Goal: Transaction & Acquisition: Purchase product/service

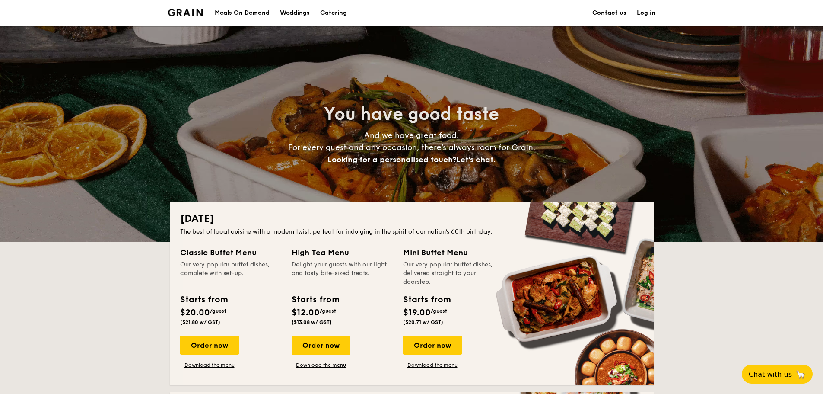
click at [257, 14] on div "Meals On Demand" at bounding box center [242, 13] width 55 height 26
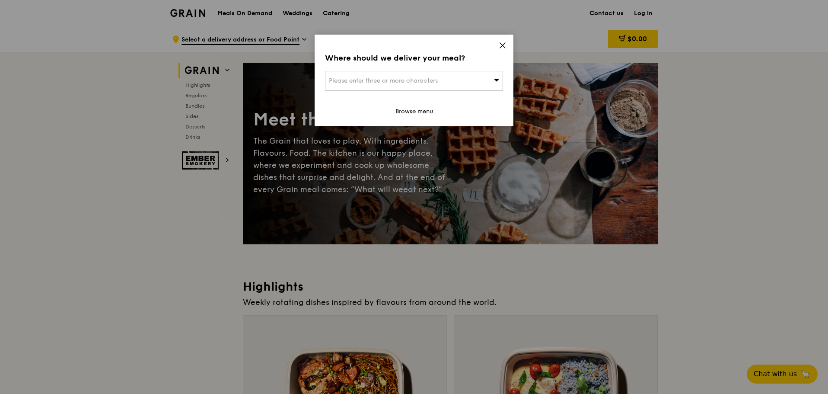
click at [461, 81] on div "Please enter three or more characters" at bounding box center [414, 81] width 178 height 20
click at [390, 83] on input "search" at bounding box center [413, 80] width 177 height 19
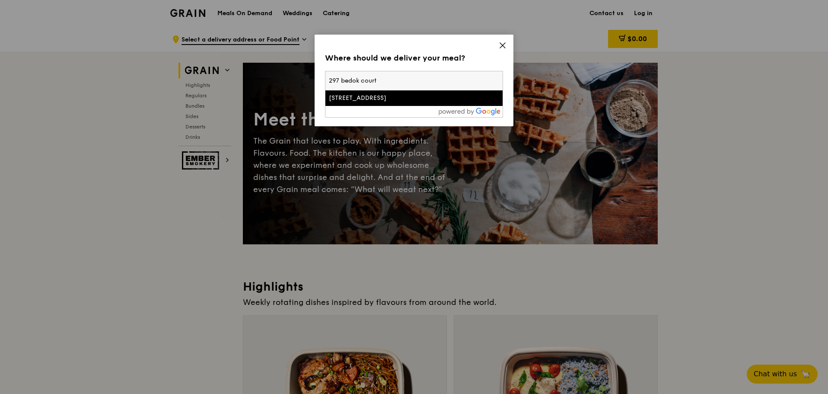
type input "297 bedok court"
click at [389, 98] on div "297 Bedok South Avenue 3" at bounding box center [393, 98] width 128 height 9
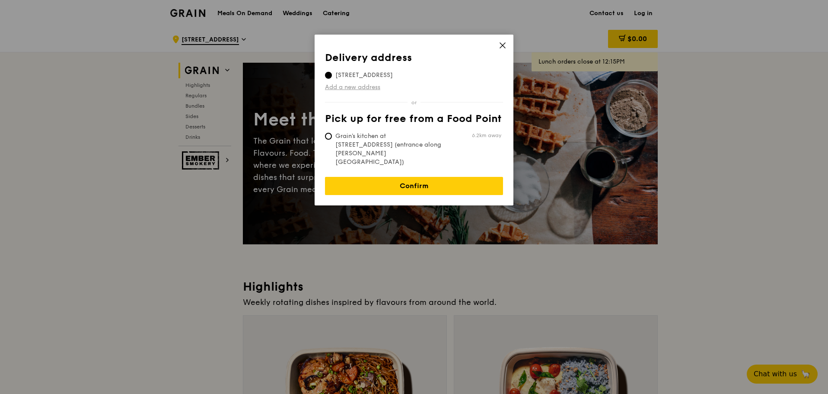
click at [368, 88] on link "Add a new address" at bounding box center [414, 87] width 178 height 9
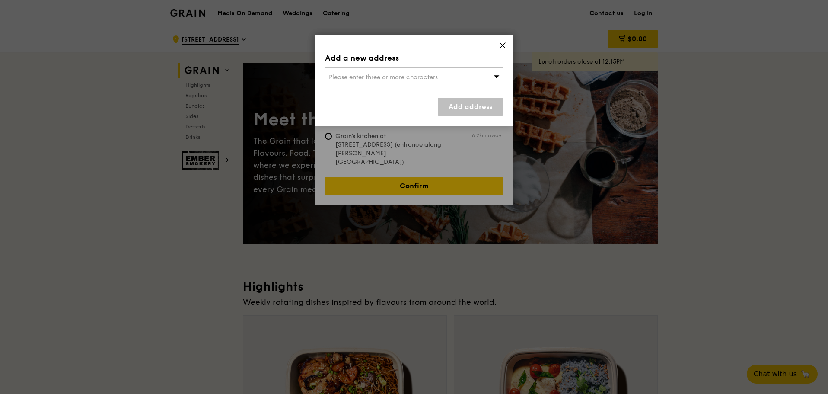
click at [384, 80] on span "Please enter three or more characters" at bounding box center [383, 76] width 109 height 7
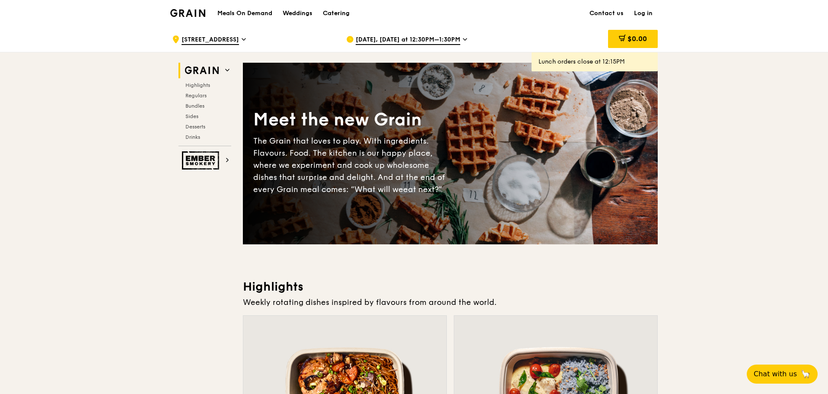
click at [239, 39] on span "297 Bedok South Avenue 3" at bounding box center [210, 40] width 57 height 10
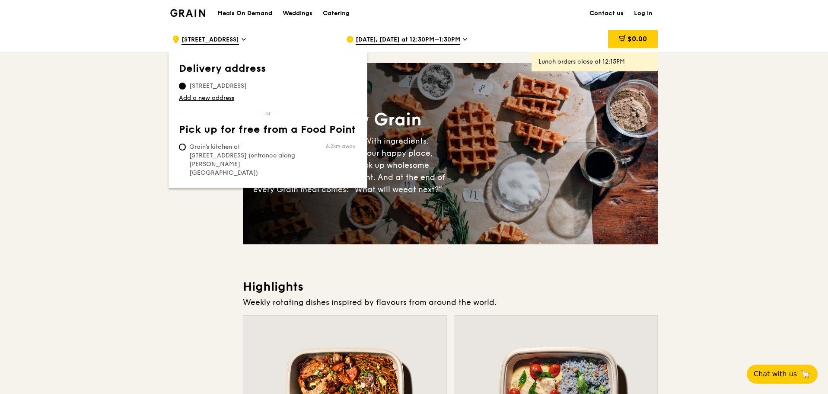
click at [241, 76] on th "Delivery address" at bounding box center [268, 71] width 178 height 16
click at [231, 88] on span "297 Bedok South Avenue 3, 469297" at bounding box center [218, 86] width 78 height 9
click at [186, 88] on input "297 Bedok South Avenue 3, 469297" at bounding box center [182, 86] width 7 height 7
click at [193, 99] on link "Add a new address" at bounding box center [268, 98] width 178 height 9
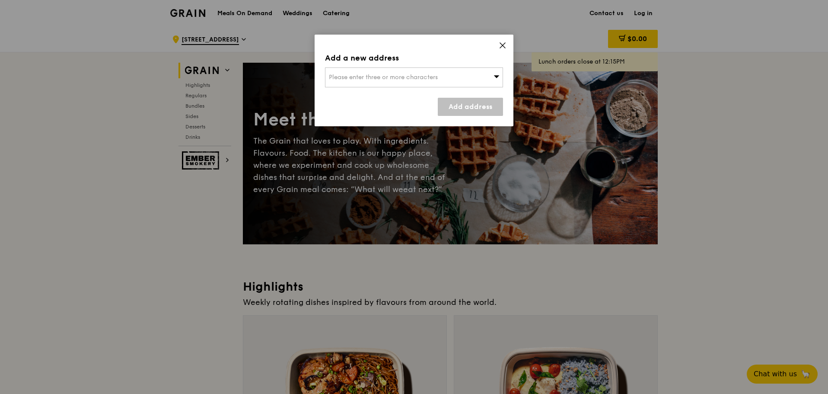
click at [381, 78] on span "Please enter three or more characters" at bounding box center [383, 76] width 109 height 7
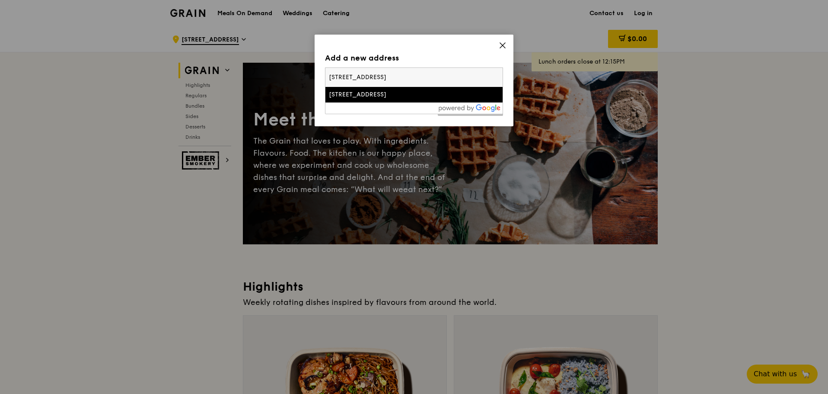
type input "297 Bedok Court"
click at [409, 96] on div "297 Bedok South Avenue 3" at bounding box center [393, 94] width 128 height 9
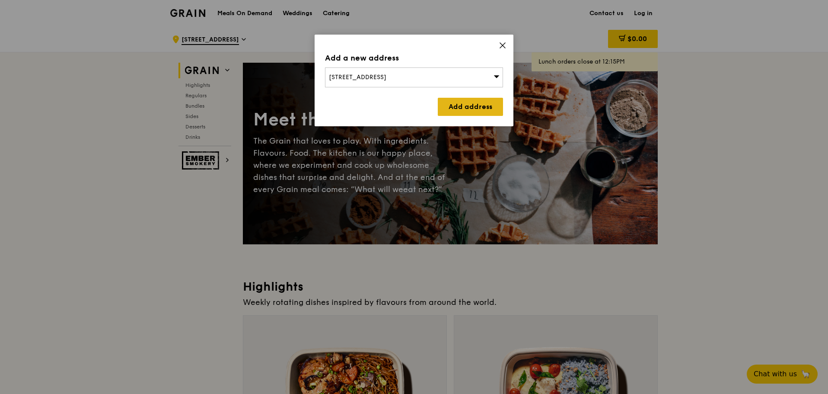
click at [481, 107] on link "Add address" at bounding box center [470, 107] width 65 height 18
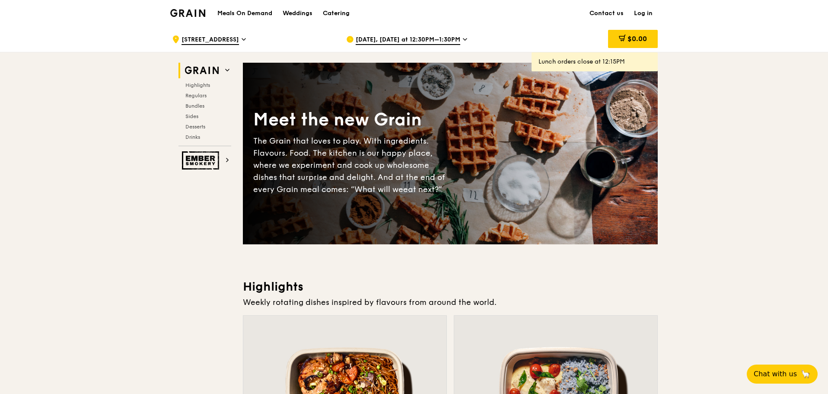
click at [239, 42] on span "297 Bedok South Avenue 3" at bounding box center [210, 40] width 57 height 10
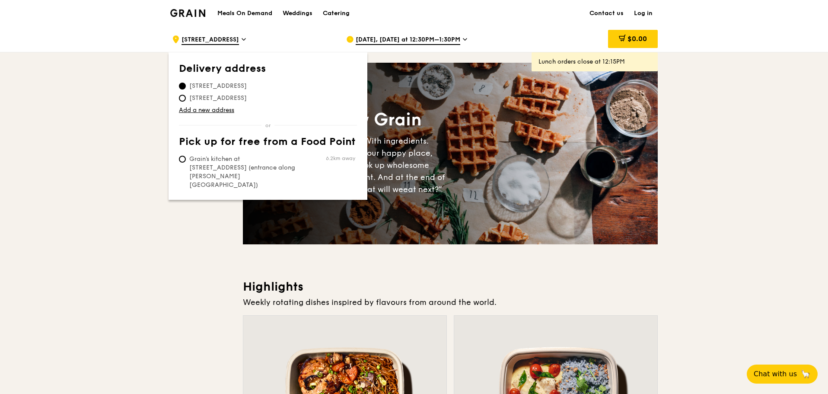
click at [297, 27] on div ".cls-1 { fill: none; stroke: #fff; stroke-linecap: round; stroke-linejoin: roun…" at bounding box center [252, 39] width 160 height 26
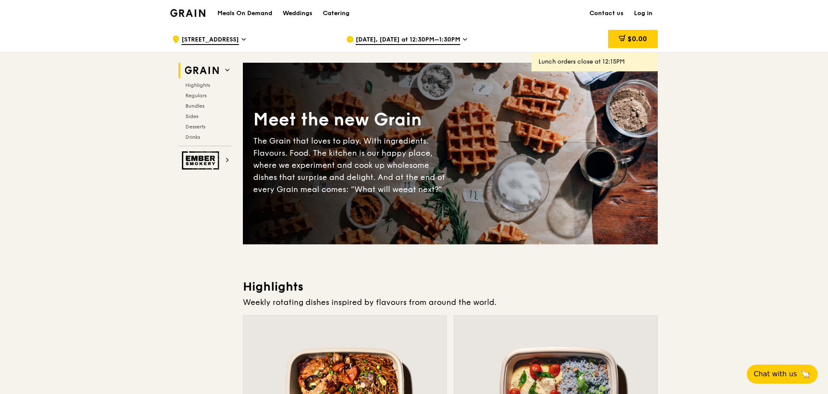
click at [654, 13] on link "Log in" at bounding box center [643, 13] width 29 height 26
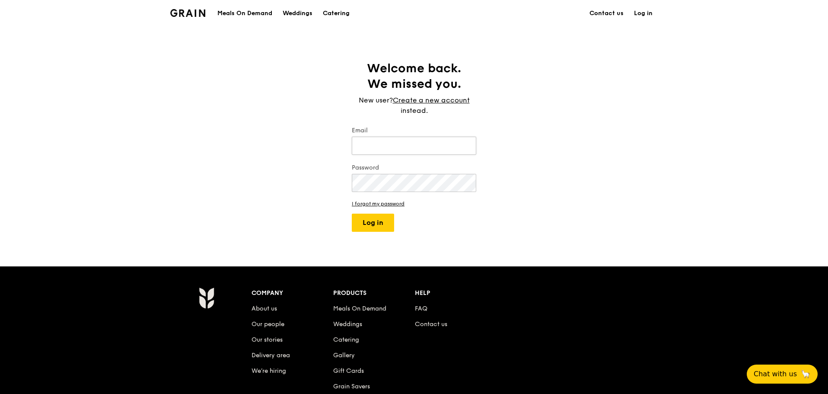
click at [392, 149] on input "Email" at bounding box center [414, 146] width 124 height 18
drag, startPoint x: 369, startPoint y: 123, endPoint x: 371, endPoint y: 129, distance: 6.6
click at [370, 125] on div "Welcome back. We missed you. New user? Create a new account instead. Email Pass…" at bounding box center [414, 146] width 138 height 171
click at [373, 145] on input "Email" at bounding box center [414, 146] width 124 height 18
type input "kevin.tankh@yahoo.com.sg"
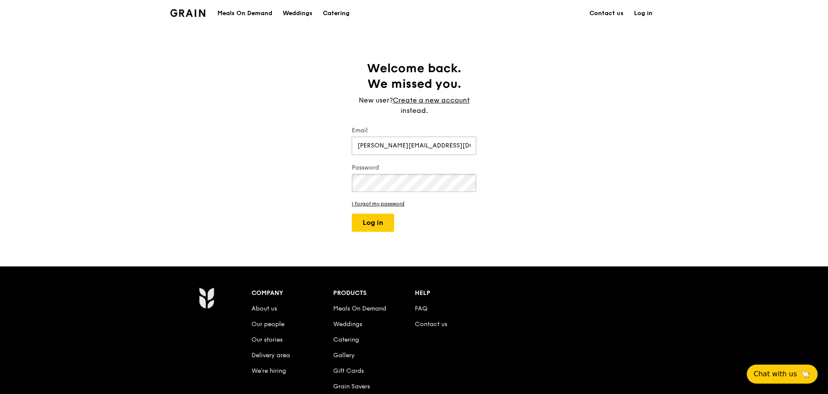
click at [352, 213] on button "Log in" at bounding box center [373, 222] width 42 height 18
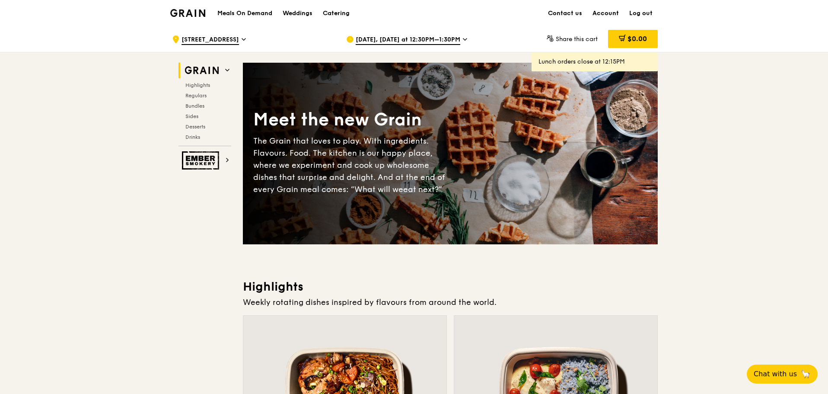
click at [608, 13] on link "Account" at bounding box center [605, 13] width 37 height 26
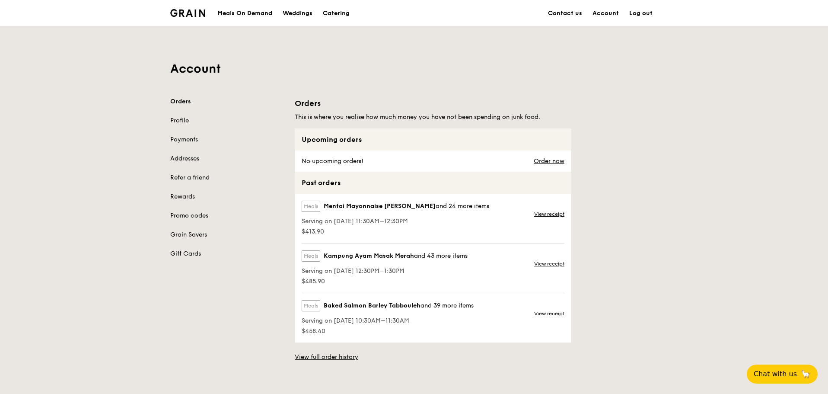
click at [185, 156] on link "Addresses" at bounding box center [227, 158] width 114 height 9
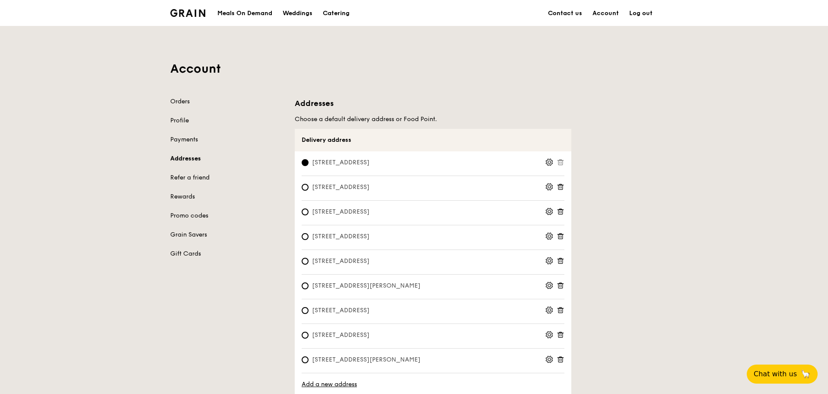
scroll to position [43, 0]
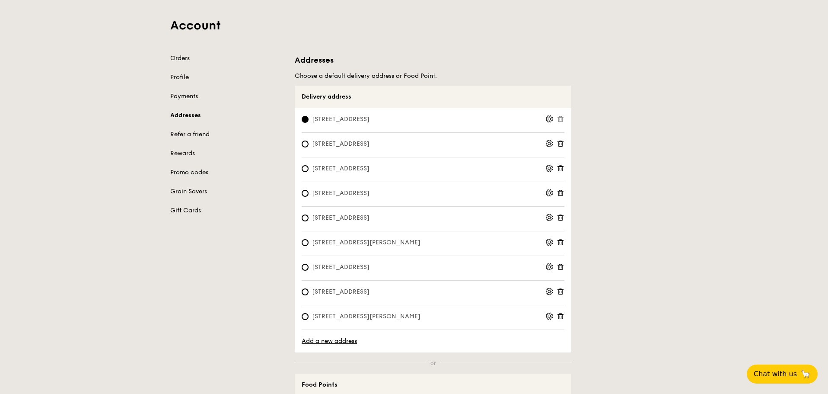
click at [547, 122] on icon at bounding box center [549, 119] width 8 height 8
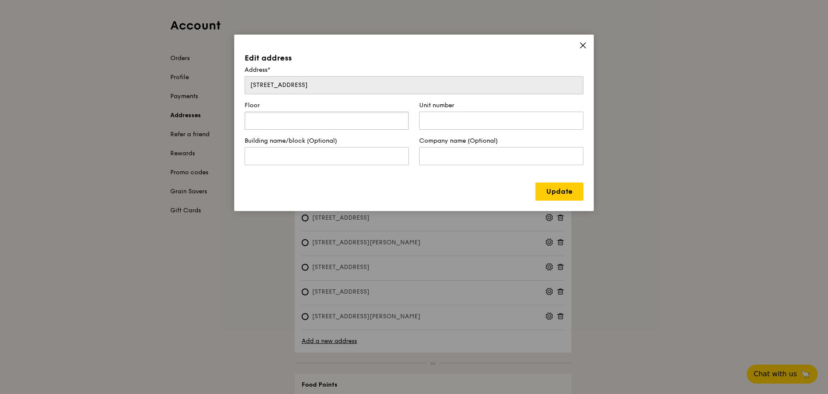
click at [340, 119] on input "text" at bounding box center [327, 120] width 164 height 18
type input "10"
type input "02"
type input "Dahlia"
click at [552, 185] on link "Update" at bounding box center [559, 191] width 48 height 18
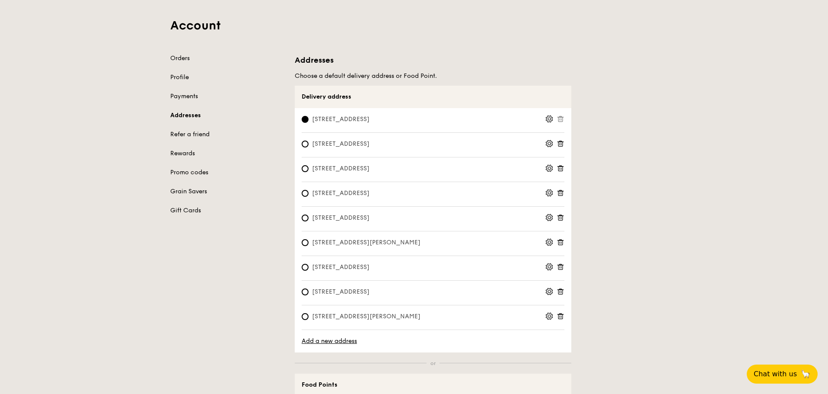
click at [200, 25] on h1 "Account" at bounding box center [413, 26] width 487 height 16
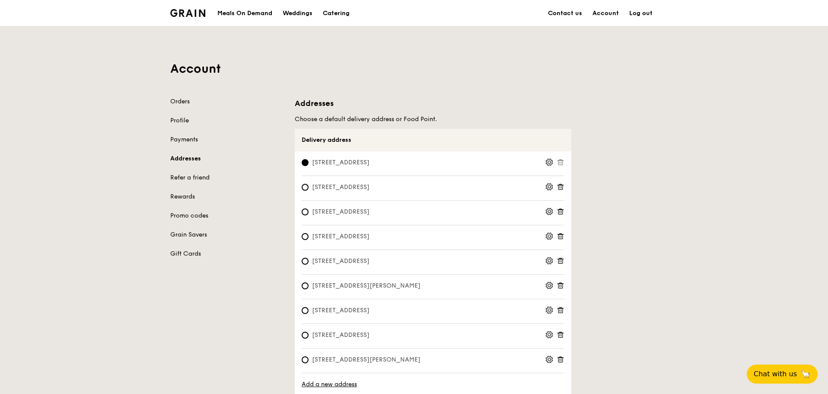
click at [191, 9] on img at bounding box center [187, 13] width 35 height 8
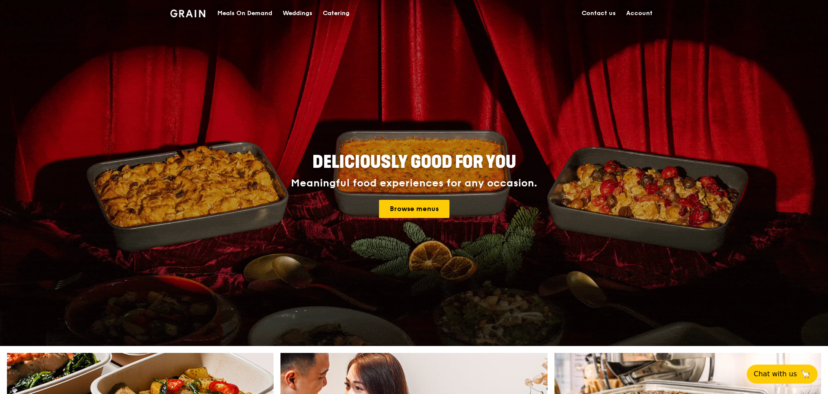
click at [236, 13] on div "Meals On Demand" at bounding box center [244, 13] width 55 height 26
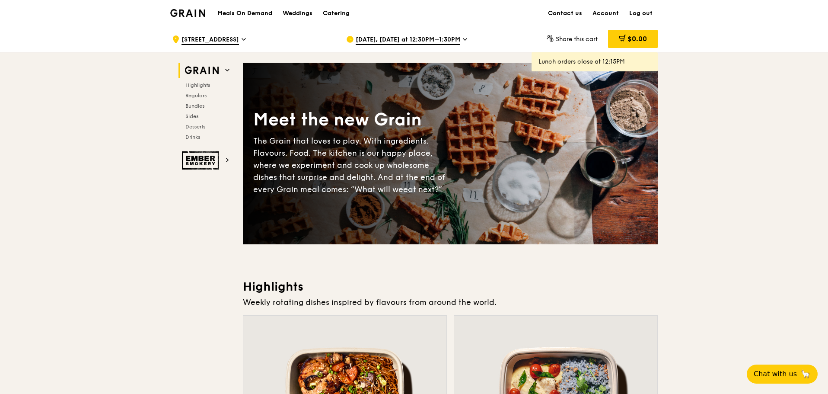
click at [246, 41] on icon at bounding box center [244, 39] width 4 height 8
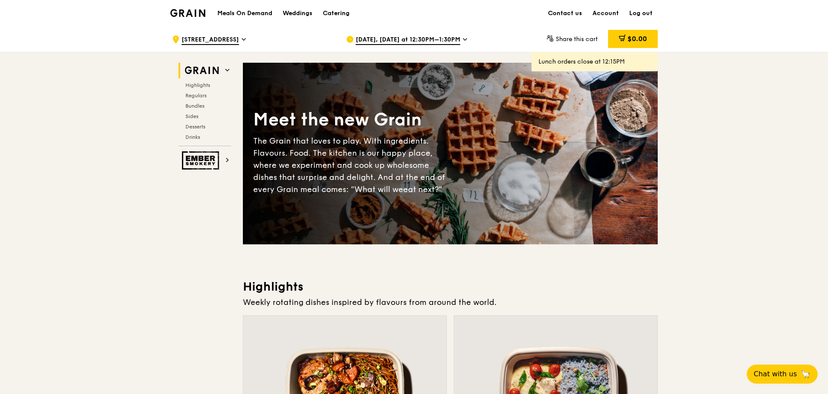
click at [427, 40] on span "Aug 18, Today at 12:30PM–1:30PM" at bounding box center [408, 40] width 105 height 10
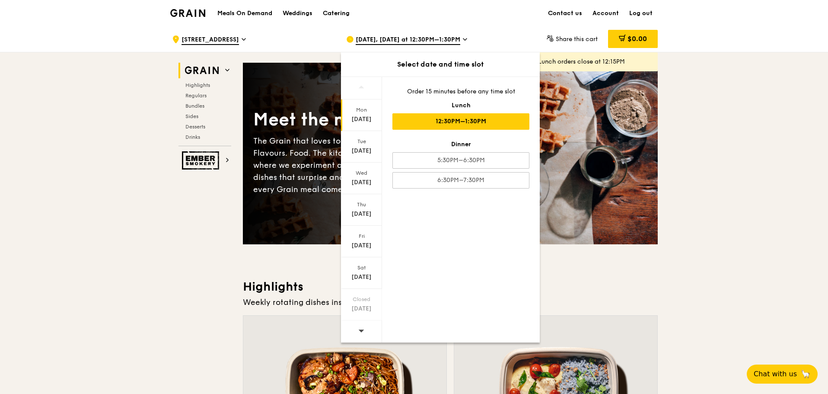
click at [449, 121] on div "12:30PM–1:30PM" at bounding box center [460, 121] width 137 height 16
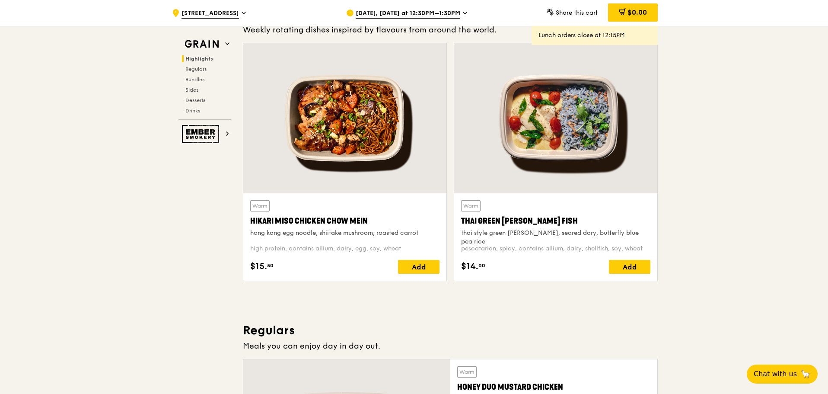
scroll to position [216, 0]
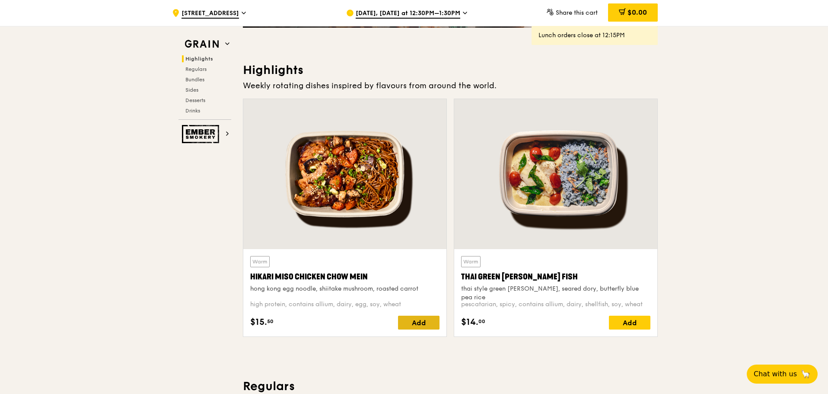
click at [420, 323] on div "Add" at bounding box center [418, 322] width 41 height 14
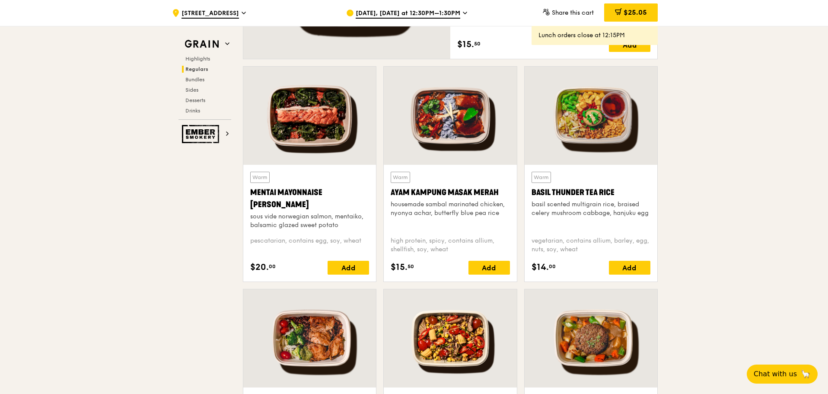
scroll to position [648, 0]
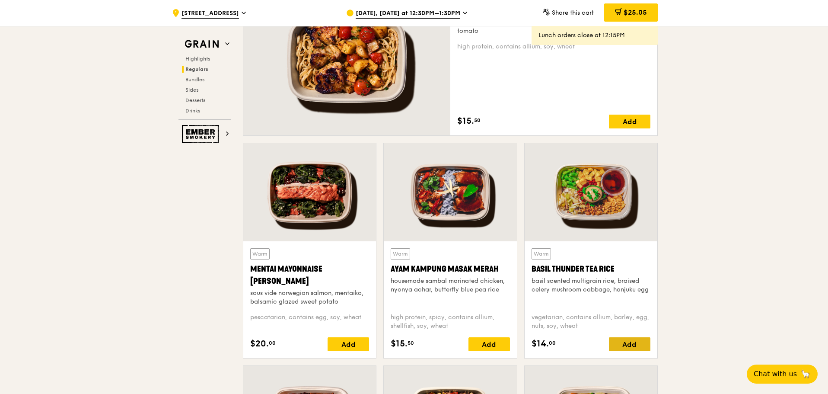
click at [632, 346] on div "Add" at bounding box center [629, 344] width 41 height 14
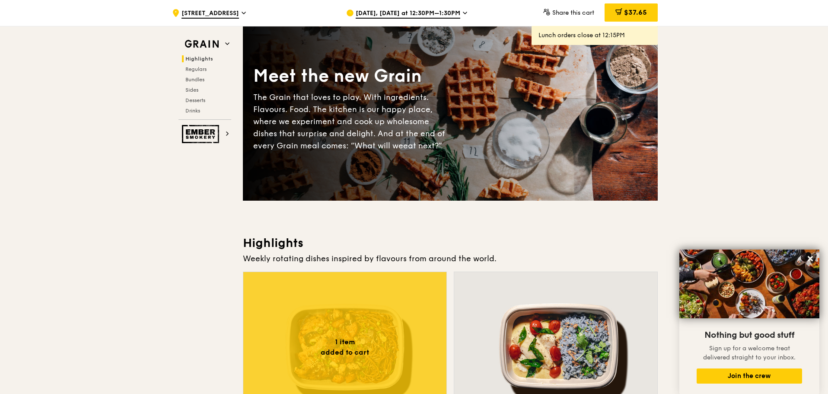
scroll to position [0, 0]
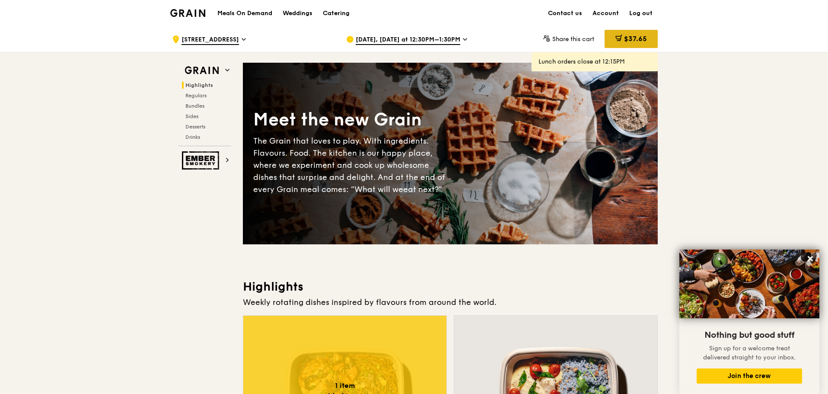
click at [635, 38] on span "$37.65" at bounding box center [635, 39] width 23 height 8
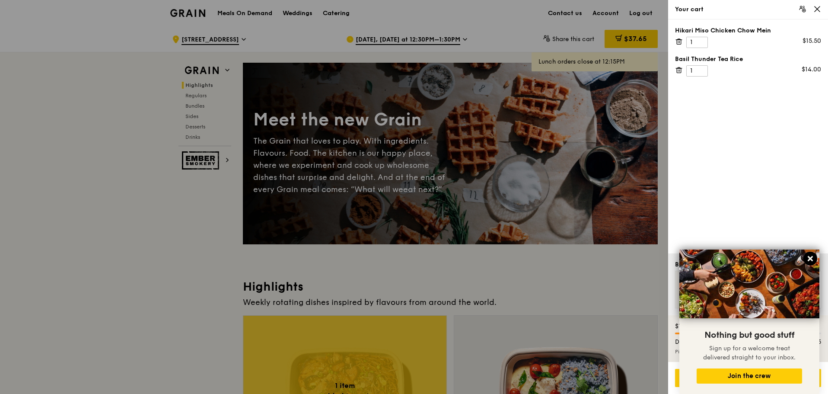
click at [812, 256] on icon at bounding box center [810, 259] width 8 height 8
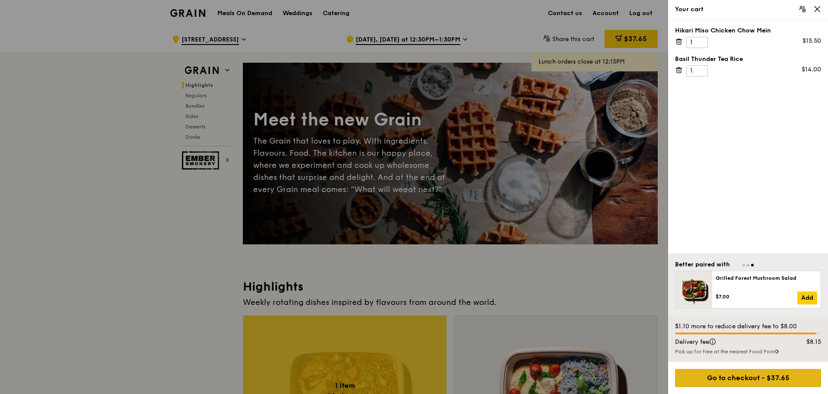
click at [741, 375] on div "Go to checkout - $37.65" at bounding box center [748, 378] width 146 height 18
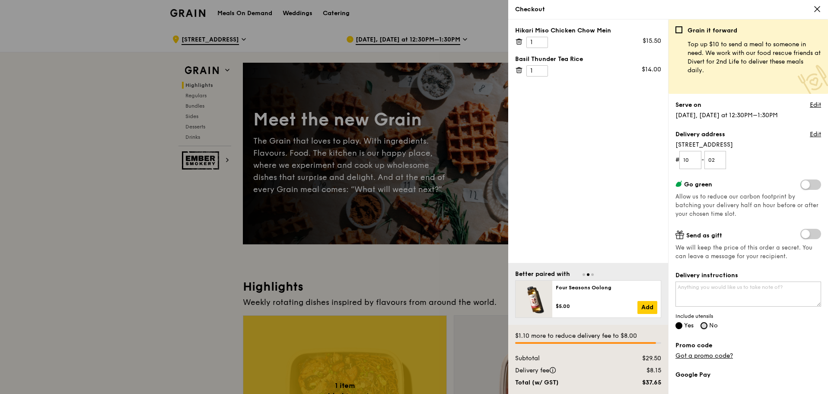
click at [707, 325] on input "No" at bounding box center [704, 325] width 7 height 7
radio input "true"
radio input "false"
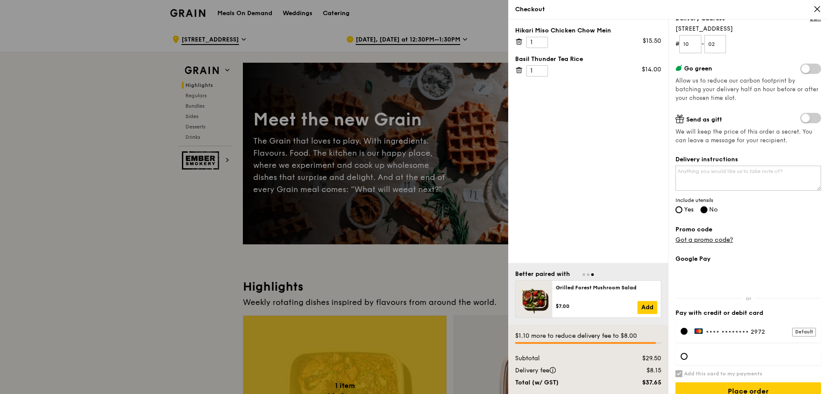
scroll to position [129, 0]
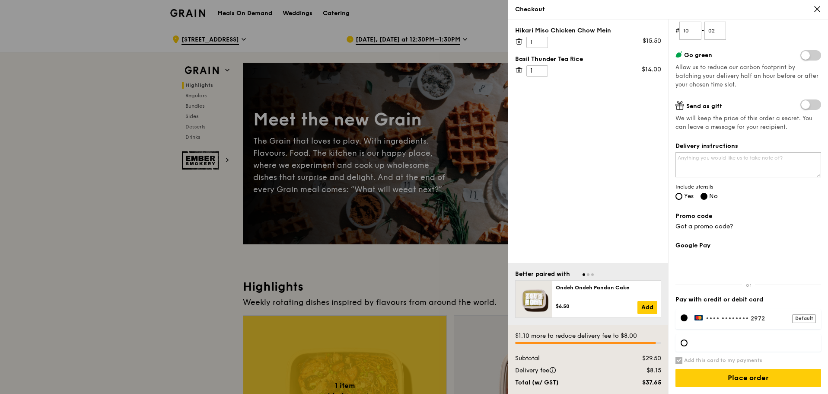
click at [688, 343] on div at bounding box center [748, 342] width 146 height 17
click at [685, 357] on h6 "Add this card to my payments" at bounding box center [723, 360] width 78 height 7
click at [682, 357] on input "Add this card to my payments" at bounding box center [678, 360] width 7 height 7
click at [726, 338] on div at bounding box center [748, 342] width 146 height 17
click at [739, 362] on h6 "Add this card to my payments" at bounding box center [723, 360] width 78 height 7
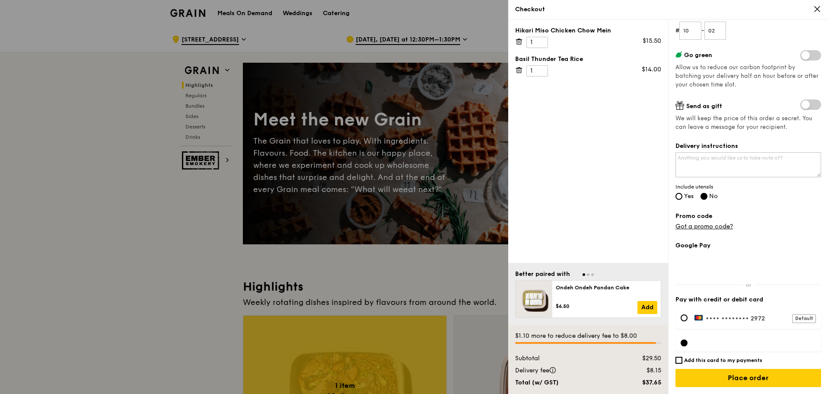
click at [682, 362] on input "Add this card to my payments" at bounding box center [678, 360] width 7 height 7
checkbox input "true"
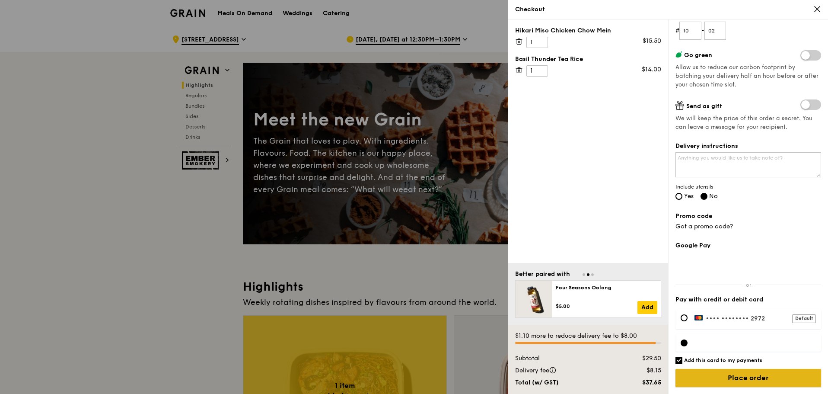
click at [742, 374] on input "Place order" at bounding box center [748, 378] width 146 height 18
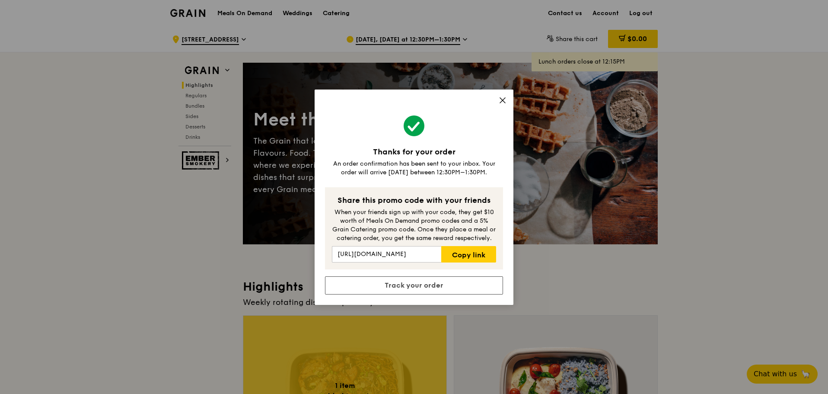
click at [499, 100] on icon at bounding box center [503, 100] width 8 height 8
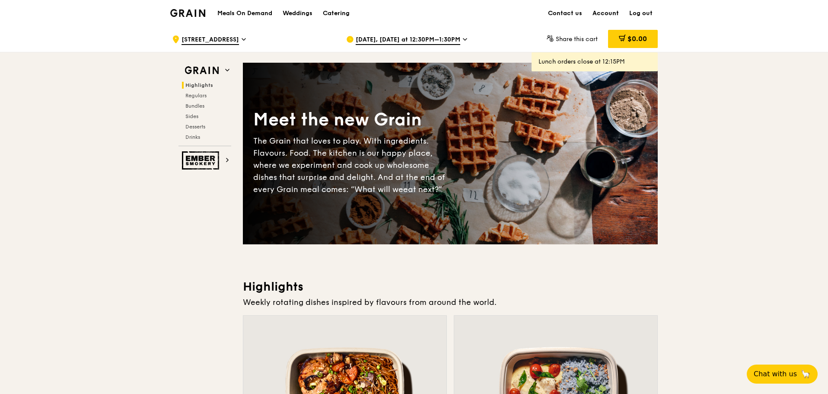
click at [602, 11] on link "Account" at bounding box center [605, 13] width 37 height 26
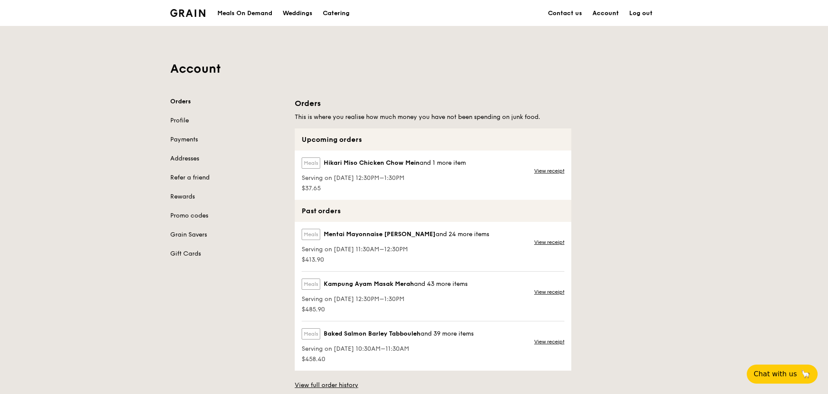
click at [609, 10] on link "Account" at bounding box center [605, 13] width 37 height 26
click at [606, 13] on link "Account" at bounding box center [605, 13] width 37 height 26
click at [185, 130] on div "Orders Profile Payments Addresses Refer a friend Rewards Promo codes Grain Save…" at bounding box center [227, 177] width 114 height 161
click at [186, 137] on link "Payments" at bounding box center [227, 139] width 114 height 9
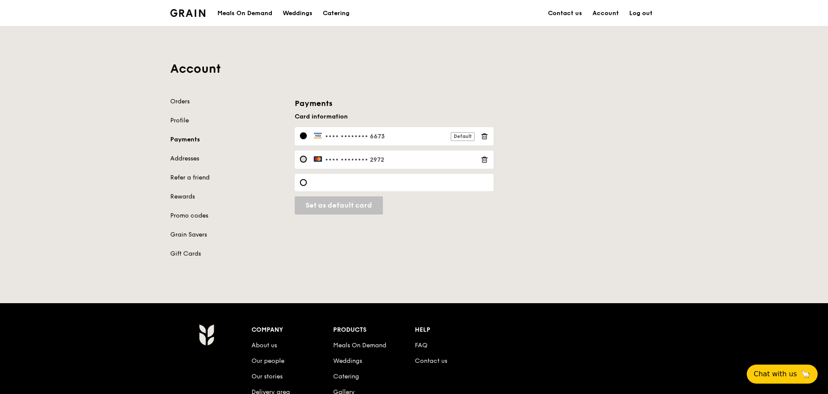
click at [301, 159] on div at bounding box center [303, 159] width 7 height 7
click at [483, 159] on icon at bounding box center [485, 160] width 8 height 8
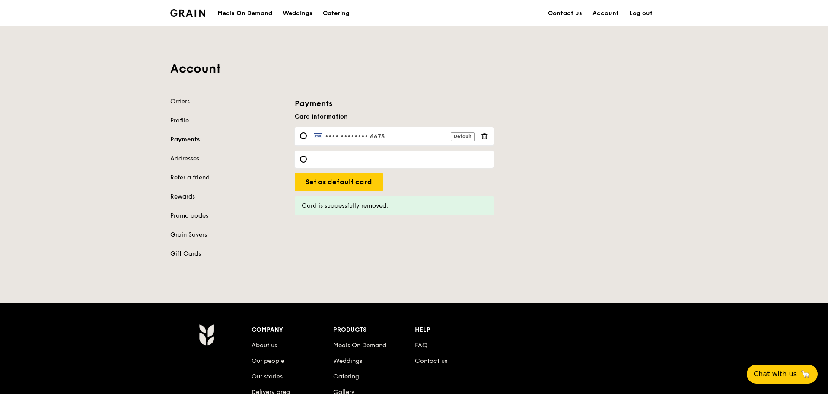
click at [643, 15] on link "Log out" at bounding box center [641, 13] width 34 height 26
